Goal: Task Accomplishment & Management: Manage account settings

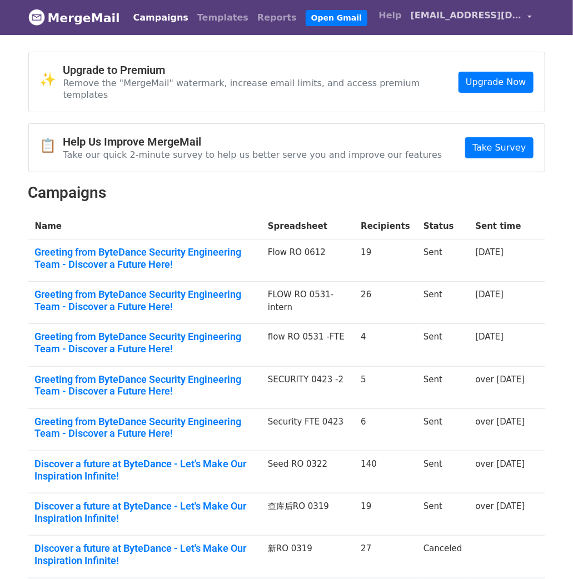
click at [443, 18] on span "[EMAIL_ADDRESS][DOMAIN_NAME]" at bounding box center [466, 15] width 111 height 13
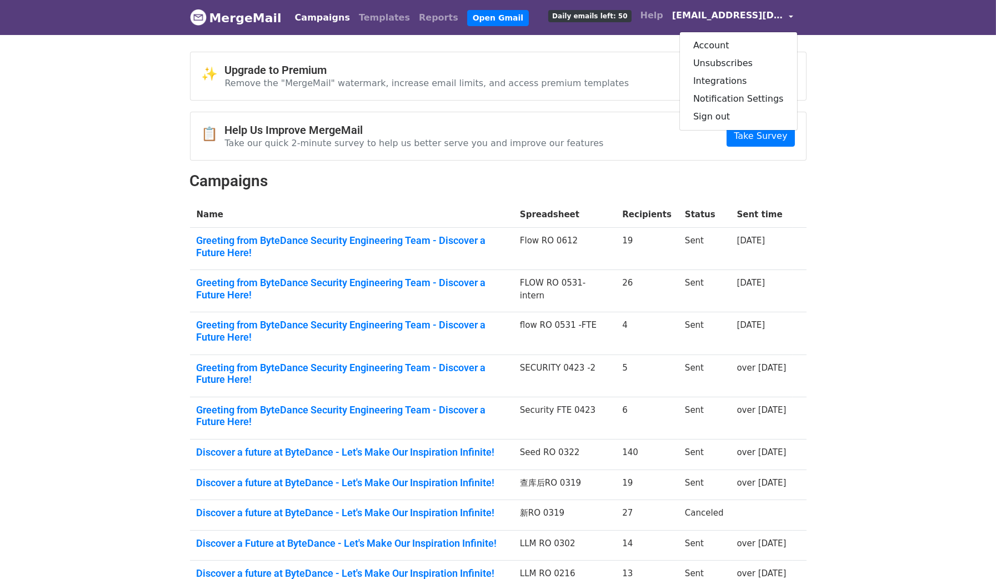
click at [219, 16] on link "MergeMail" at bounding box center [236, 17] width 92 height 23
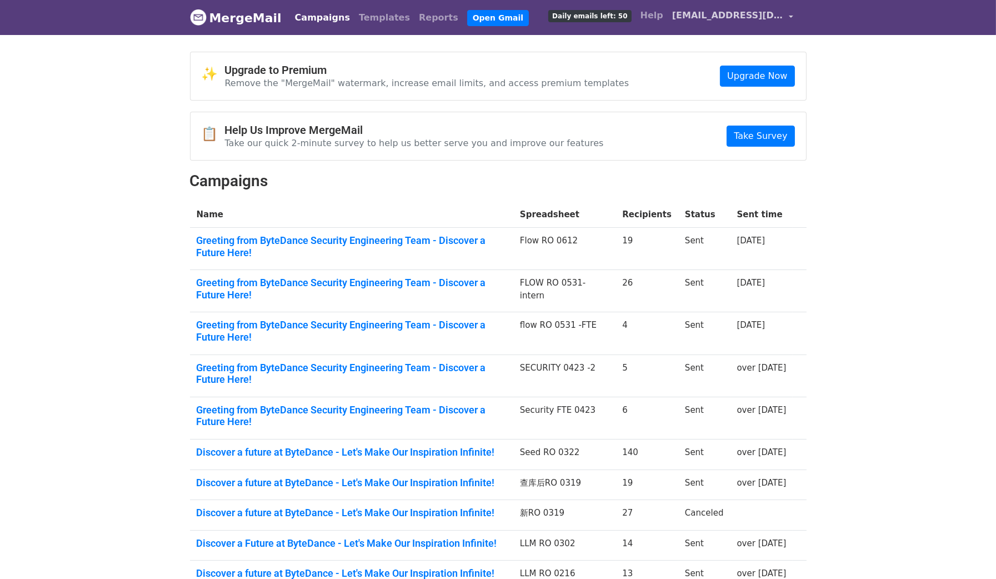
click at [784, 18] on link "[EMAIL_ADDRESS][DOMAIN_NAME]" at bounding box center [733, 17] width 130 height 26
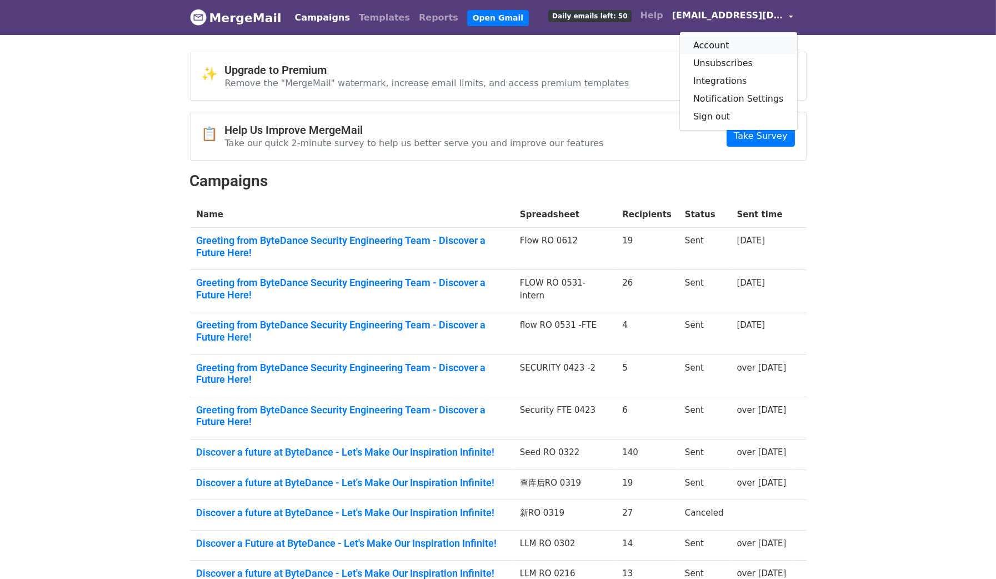
click at [738, 39] on link "Account" at bounding box center [738, 46] width 117 height 18
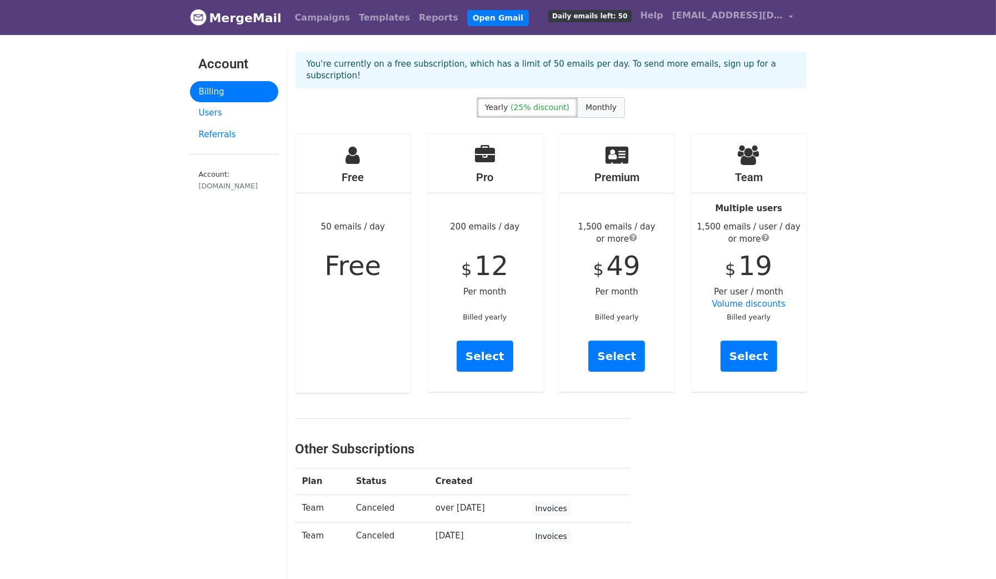
click at [596, 106] on span "Monthly" at bounding box center [601, 107] width 31 height 9
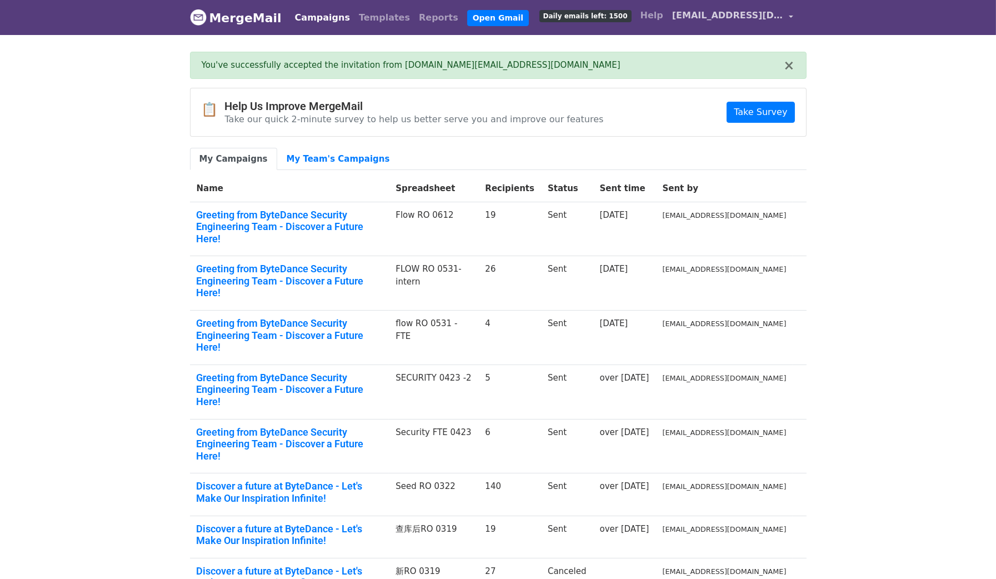
click at [745, 14] on span "[EMAIL_ADDRESS][DOMAIN_NAME]" at bounding box center [727, 15] width 111 height 13
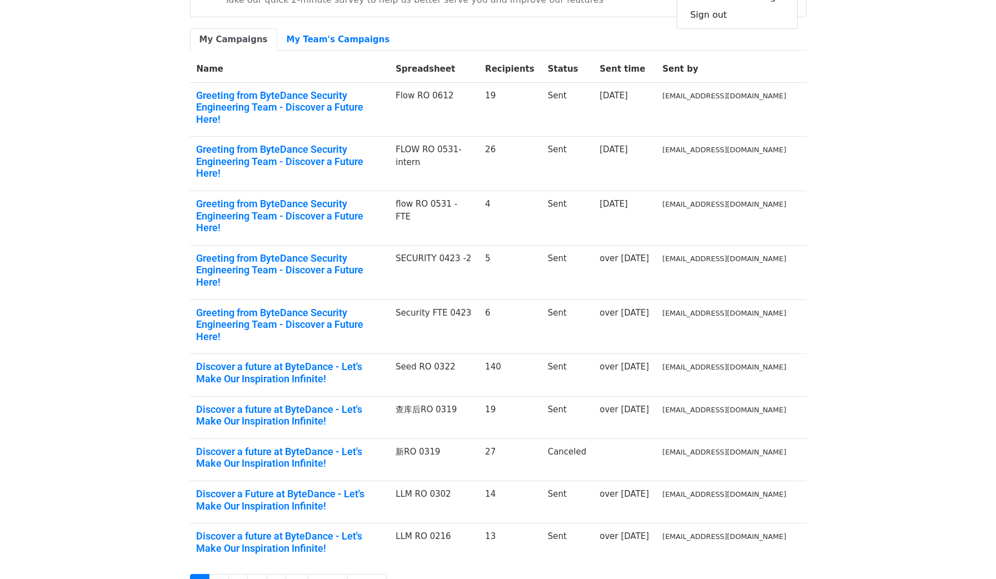
scroll to position [160, 0]
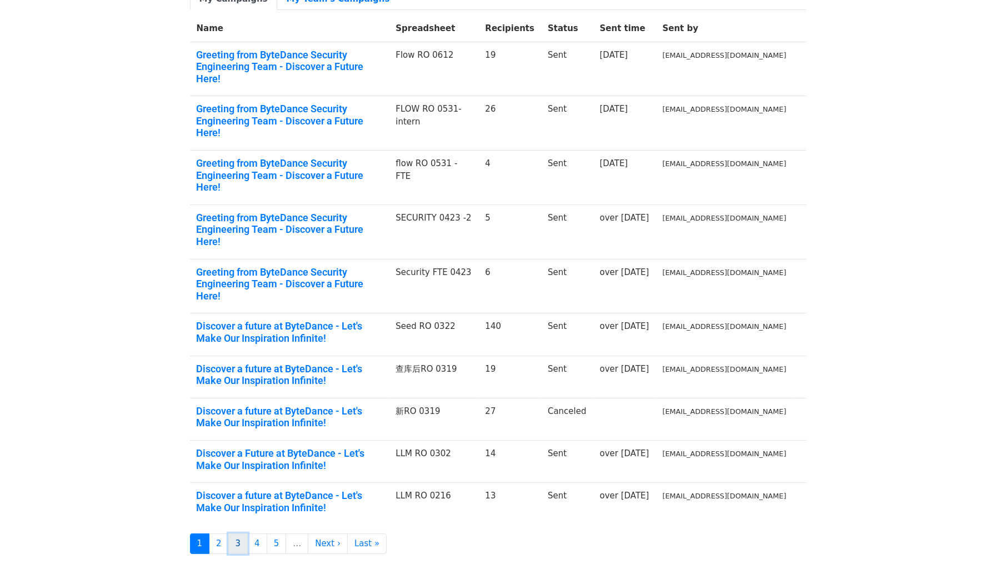
click at [238, 533] on link "3" at bounding box center [238, 543] width 20 height 21
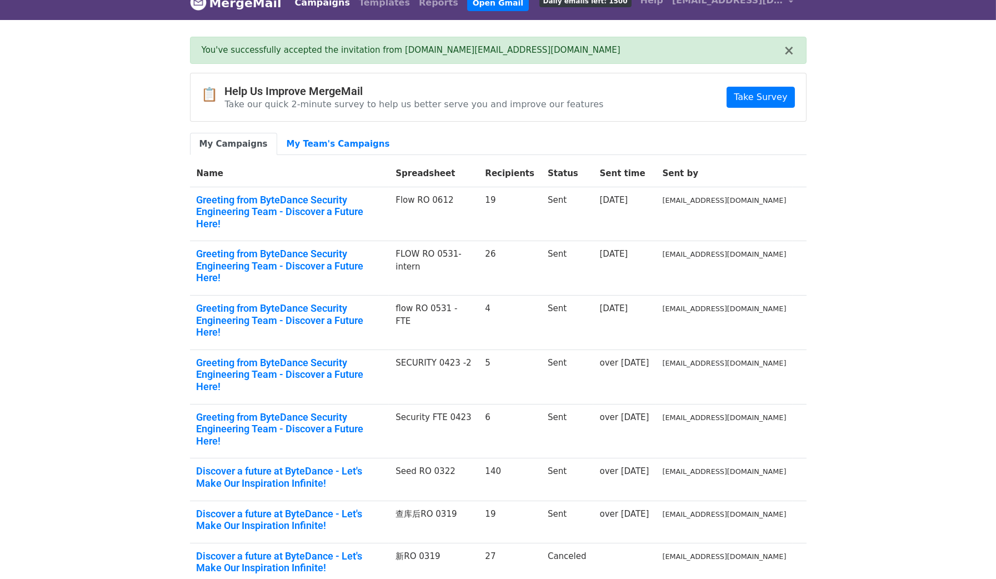
scroll to position [0, 0]
